Goal: Task Accomplishment & Management: Manage account settings

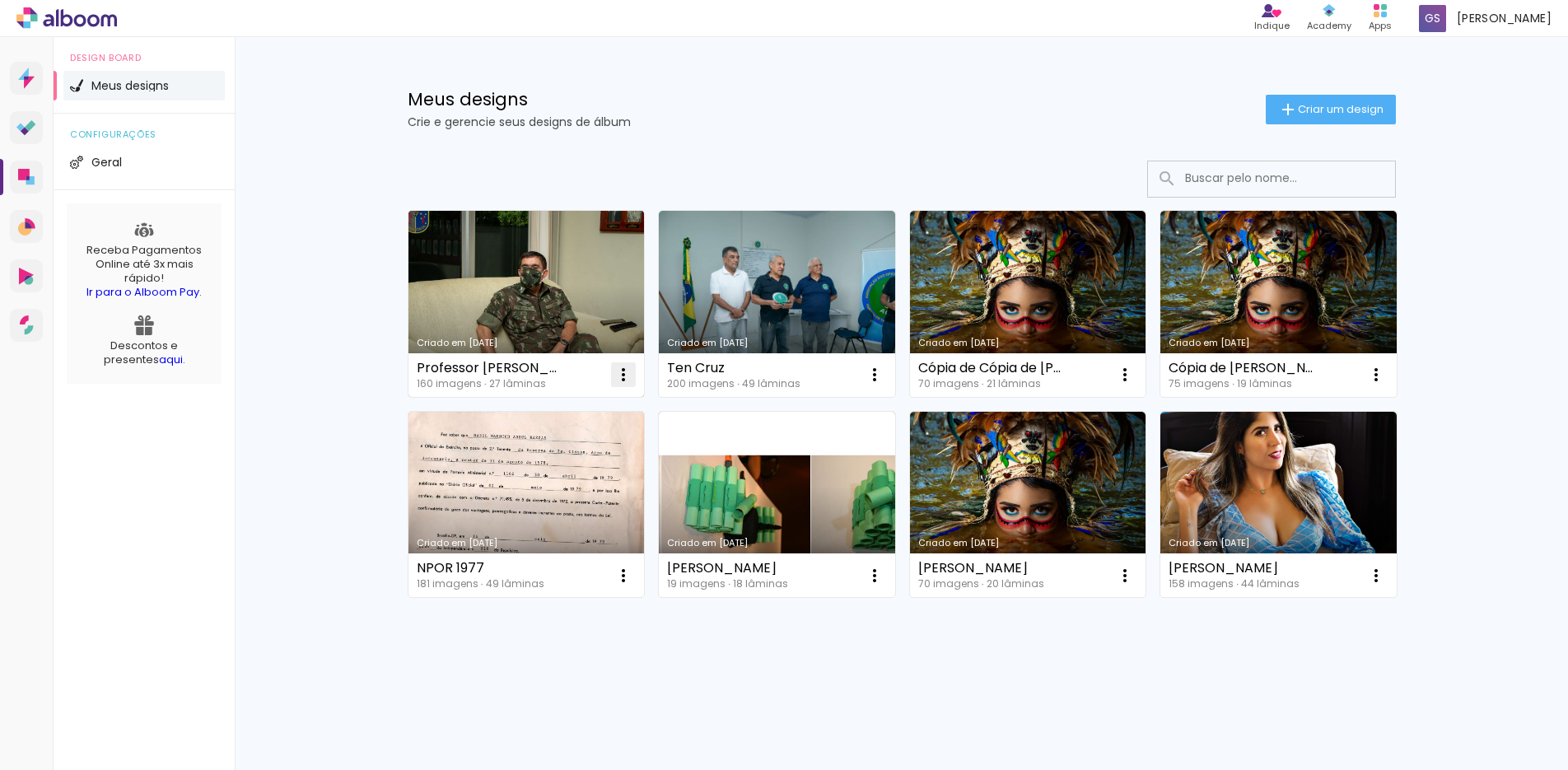
click at [621, 380] on iron-icon at bounding box center [623, 375] width 20 height 20
click at [533, 487] on span "Excluir" at bounding box center [531, 483] width 35 height 11
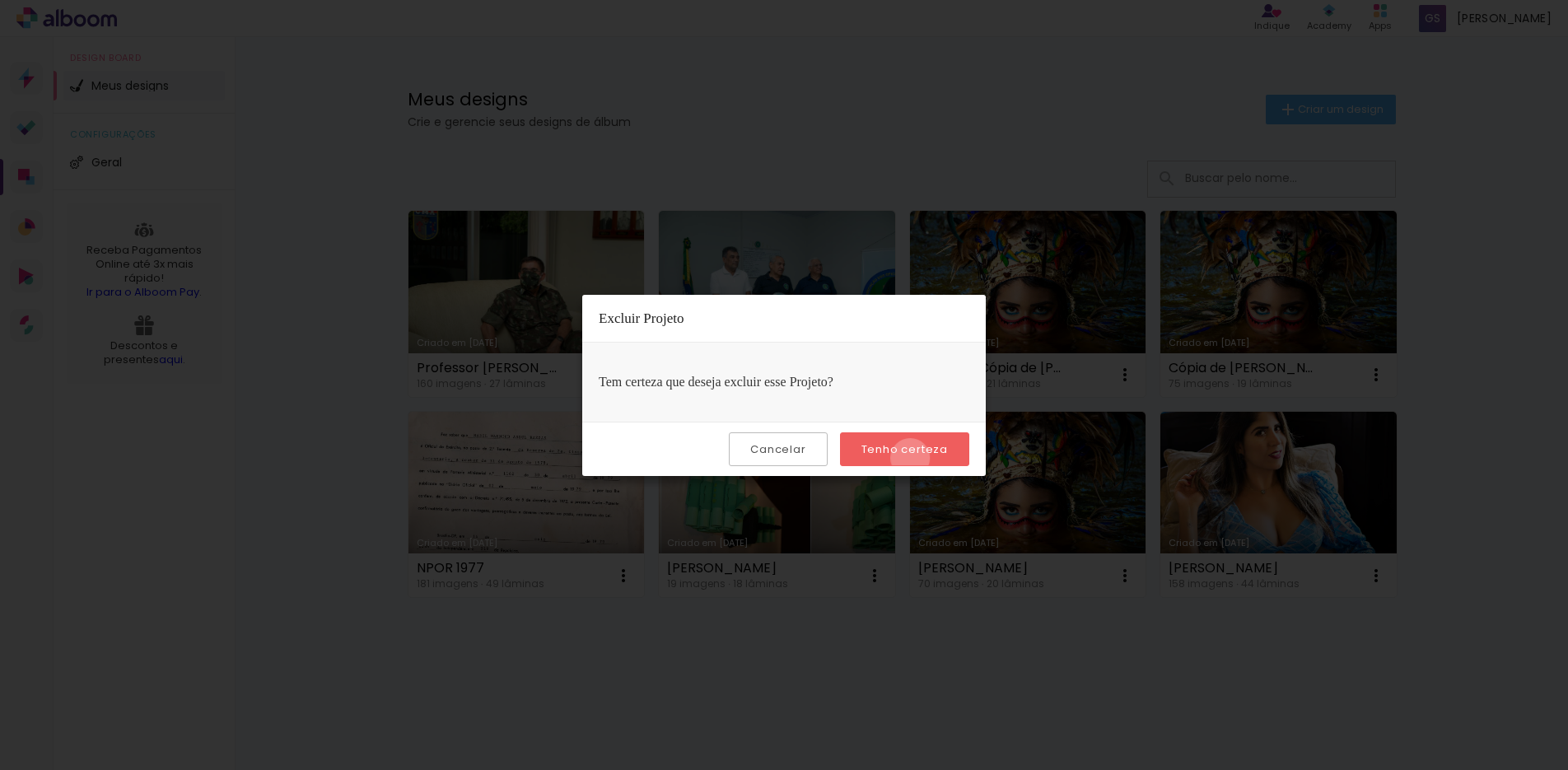
click at [913, 458] on paper-button "Tenho certeza" at bounding box center [904, 450] width 129 height 33
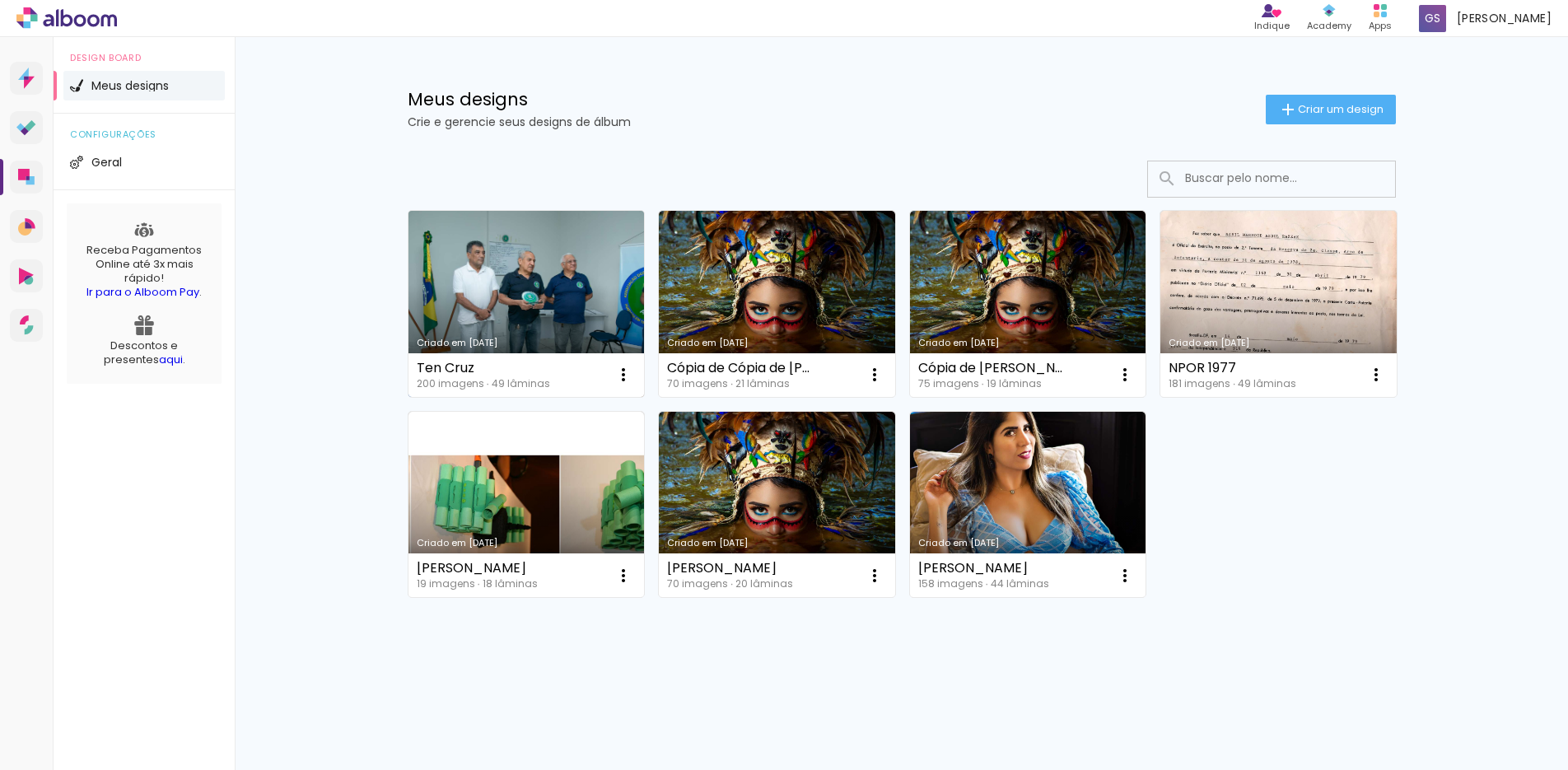
click at [612, 319] on link "Criado em [DATE]" at bounding box center [526, 304] width 236 height 186
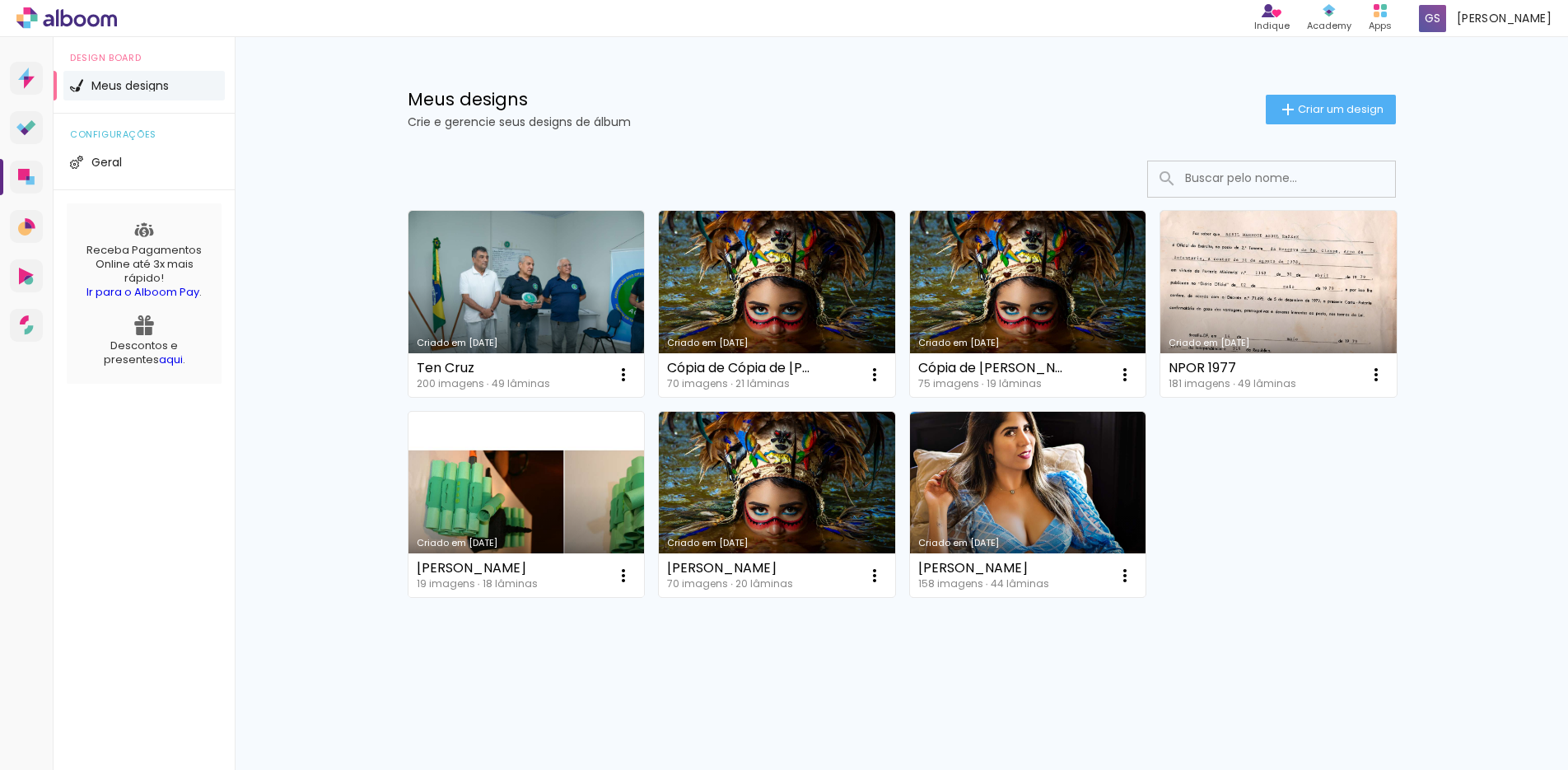
click at [520, 523] on link "Criado em [DATE]" at bounding box center [526, 505] width 236 height 186
click at [1324, 308] on link "Criado em [DATE]" at bounding box center [1278, 304] width 236 height 186
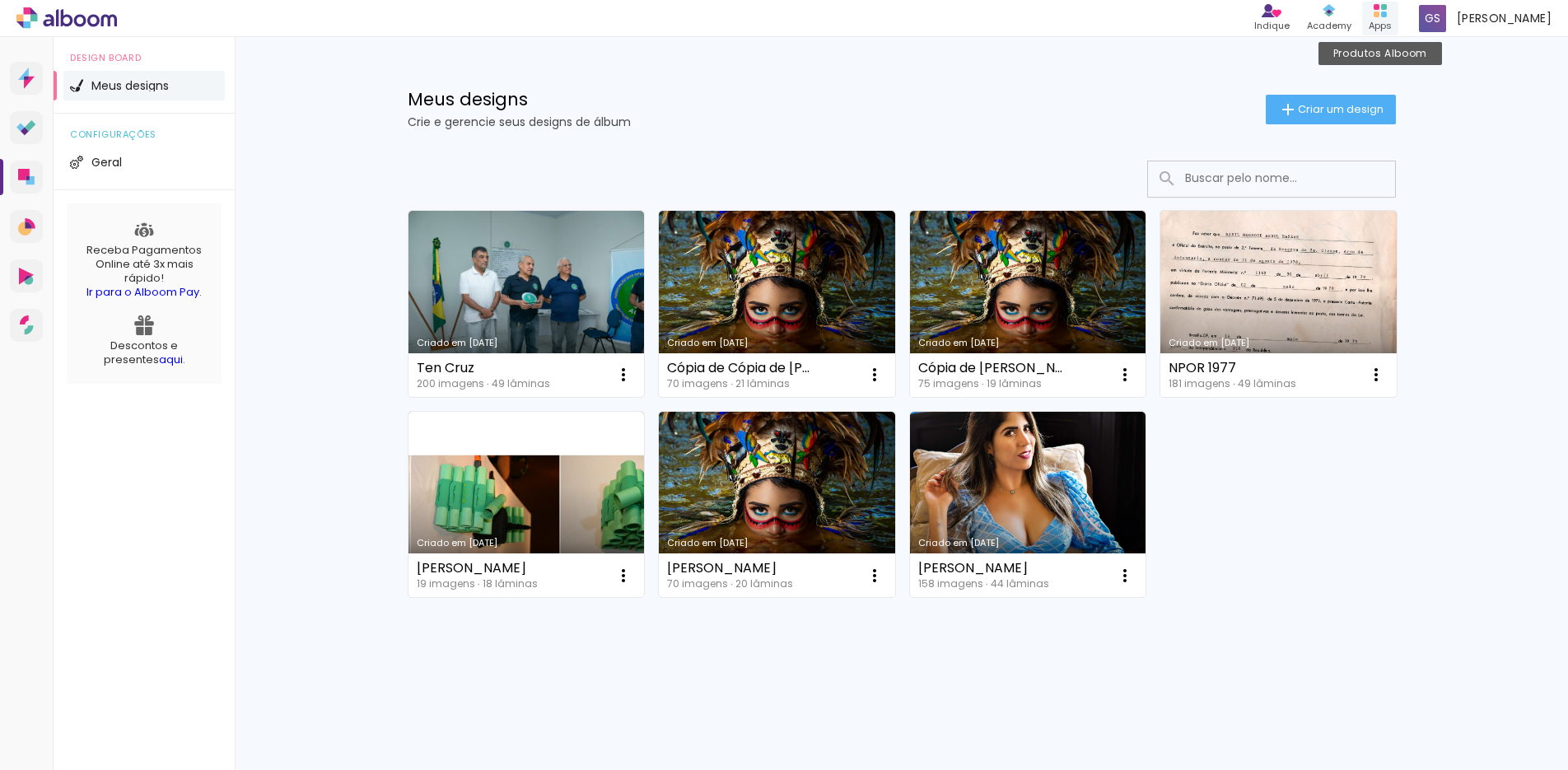
click at [1387, 15] on rect at bounding box center [1384, 14] width 6 height 6
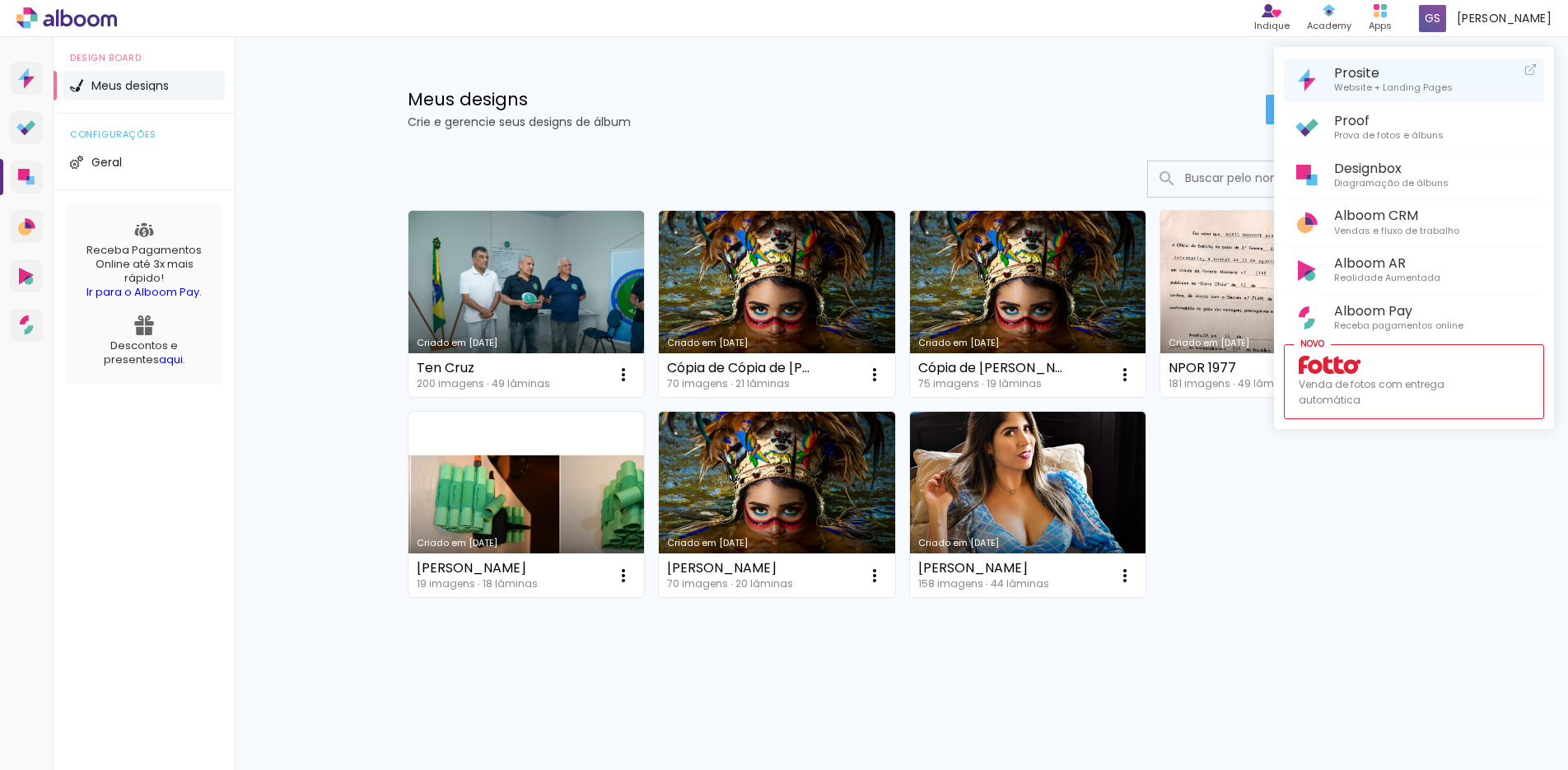
click at [1363, 91] on span "Website + Landing Pages" at bounding box center [1393, 88] width 119 height 15
click at [1347, 135] on span "Prova de fotos e álbuns" at bounding box center [1389, 135] width 110 height 15
